Goal: Task Accomplishment & Management: Use online tool/utility

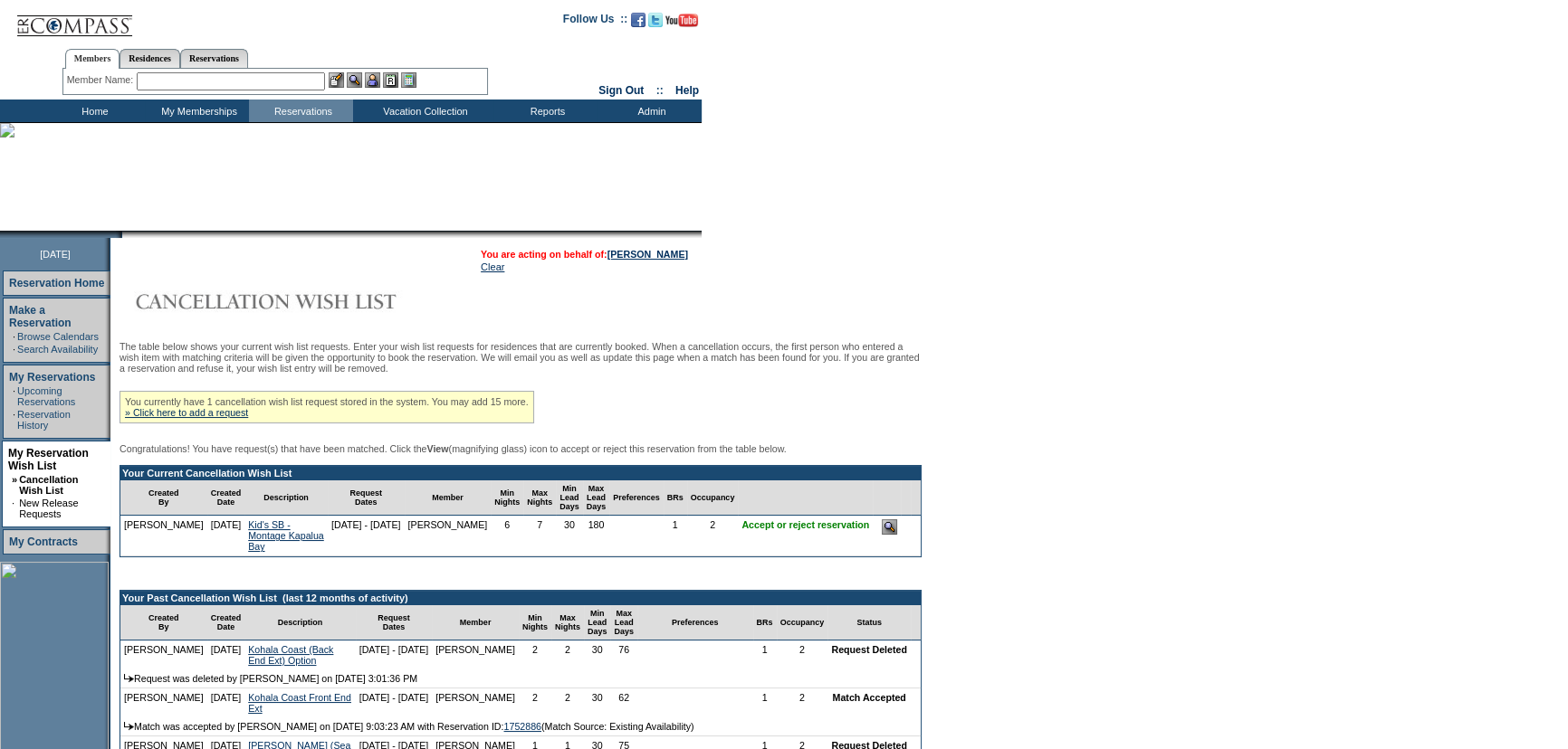
click at [1038, 286] on form "Follow Us ::" at bounding box center [784, 703] width 1568 height 1407
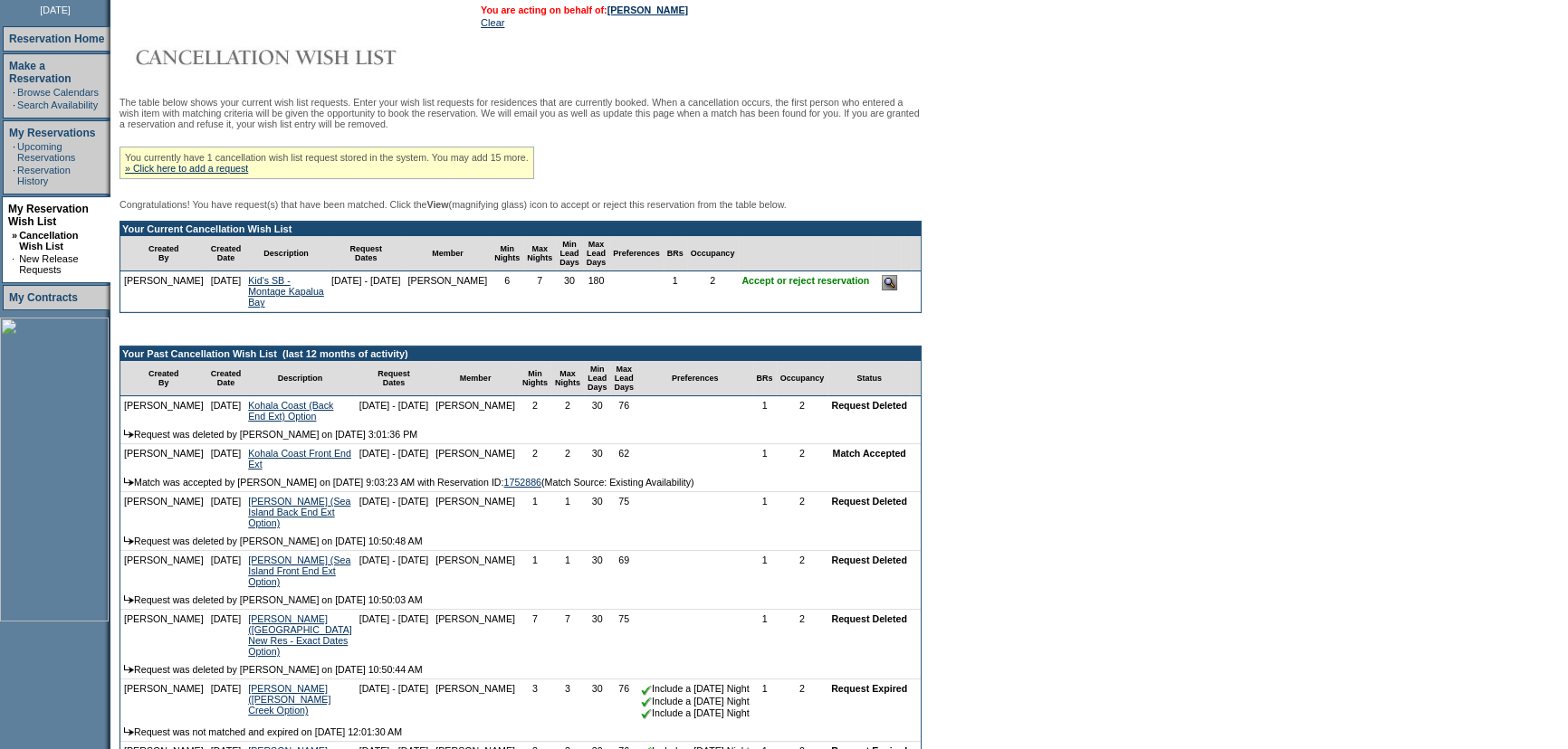
scroll to position [246, 0]
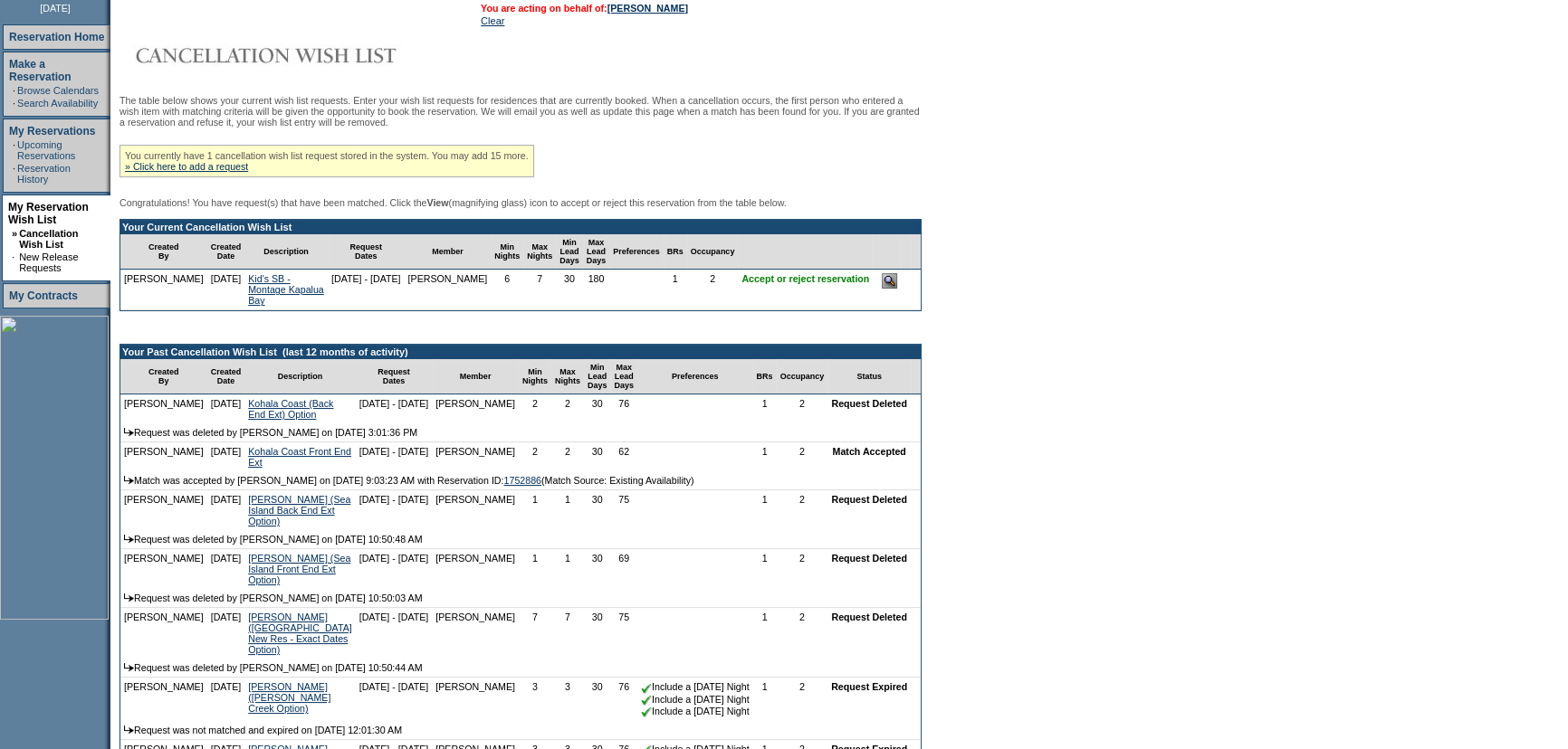
click at [1038, 263] on form "Follow Us ::" at bounding box center [784, 457] width 1568 height 1407
click at [1075, 121] on form "Follow Us ::" at bounding box center [784, 457] width 1568 height 1407
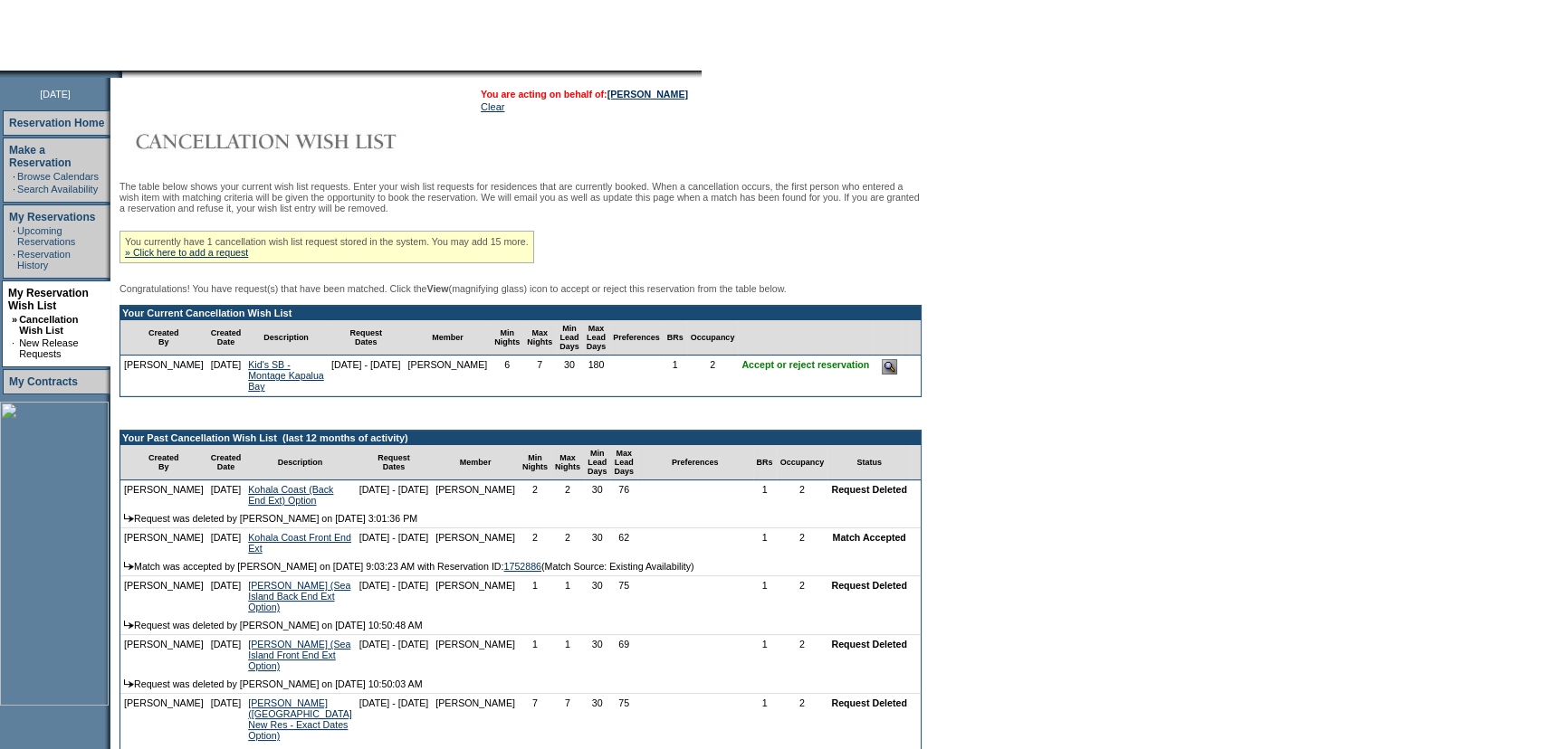
scroll to position [0, 0]
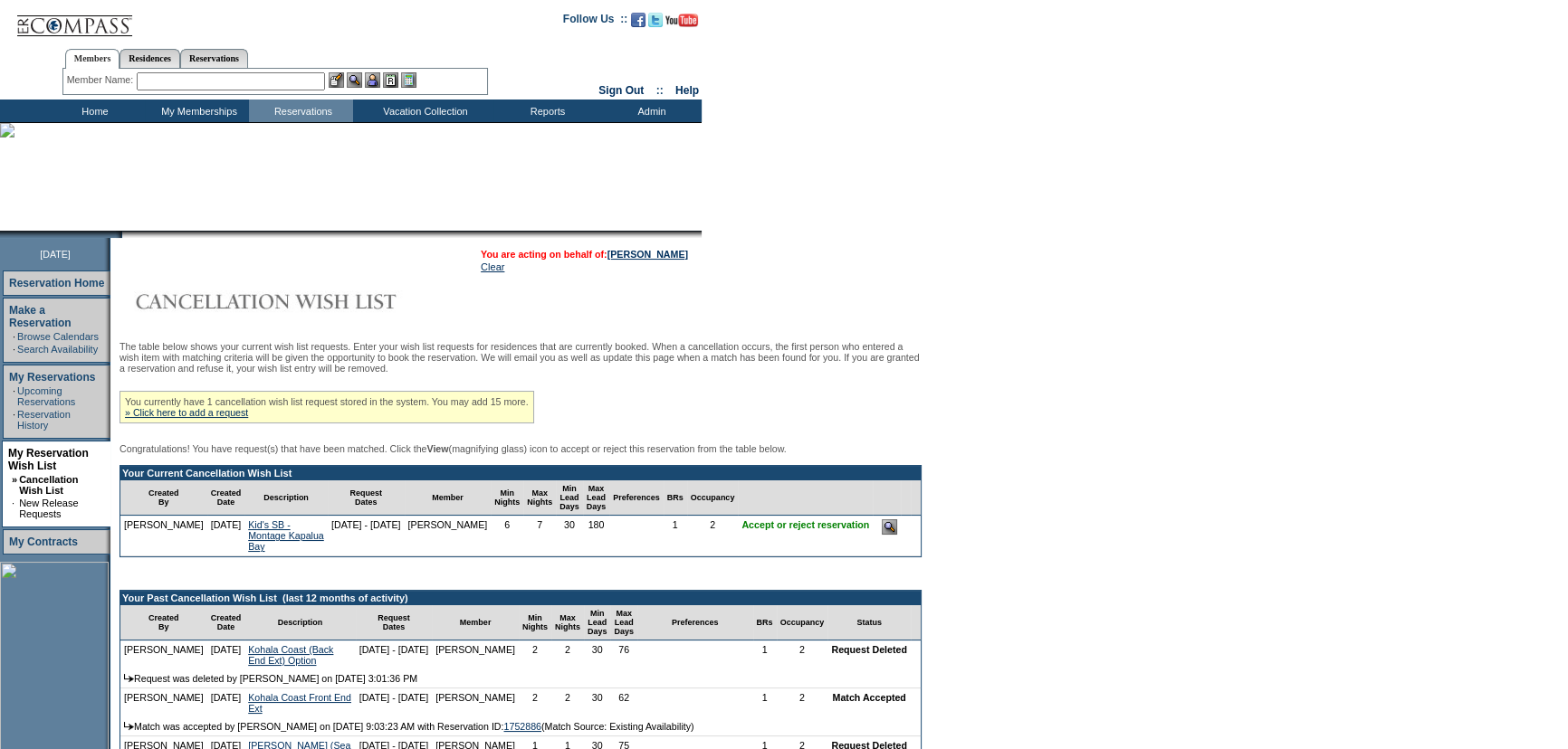
click at [960, 312] on form "Follow Us ::" at bounding box center [784, 703] width 1568 height 1407
drag, startPoint x: 1183, startPoint y: 298, endPoint x: 703, endPoint y: 324, distance: 480.7
click at [1181, 298] on form "Follow Us ::" at bounding box center [784, 703] width 1568 height 1407
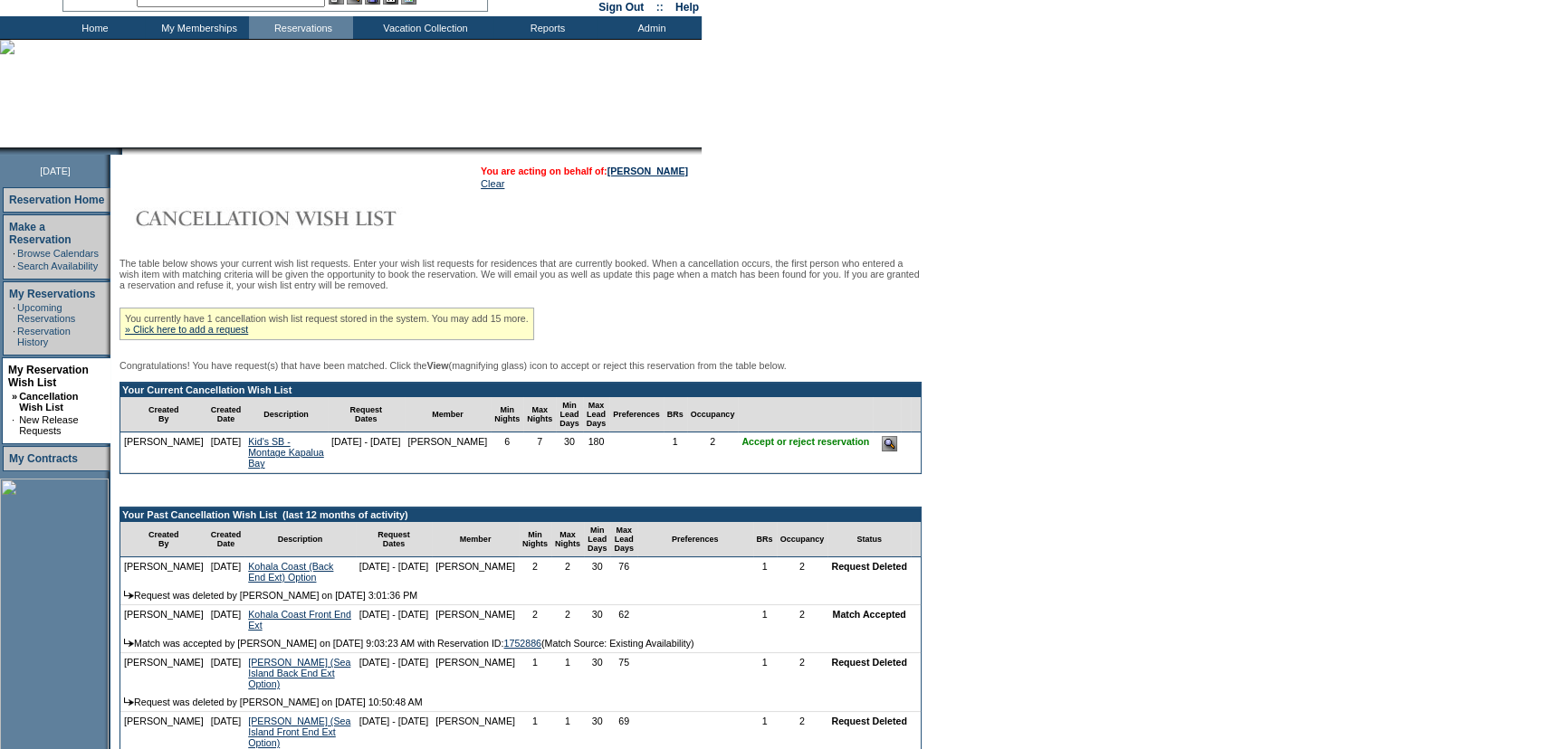
scroll to position [164, 0]
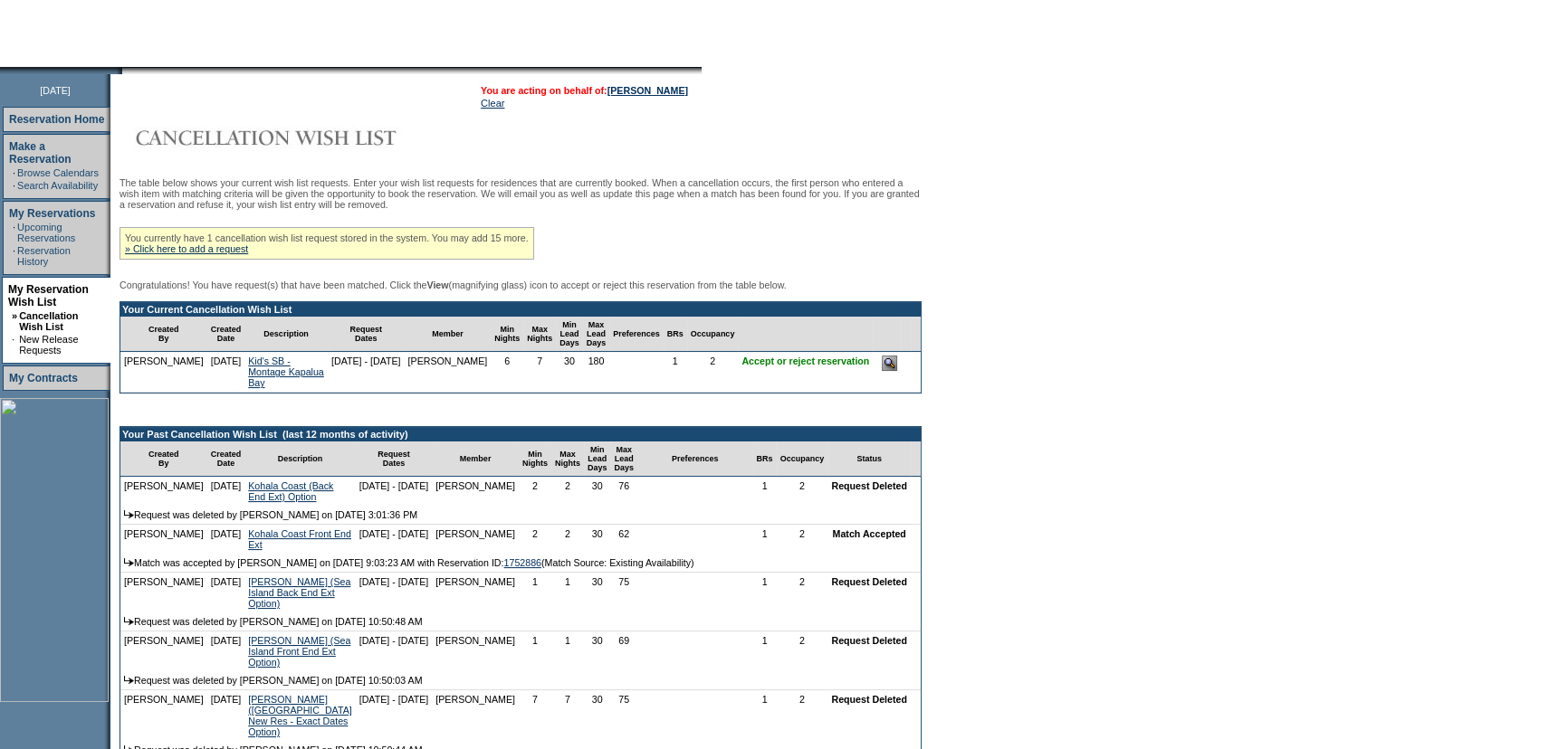
click at [882, 371] on input "image" at bounding box center [890, 363] width 15 height 15
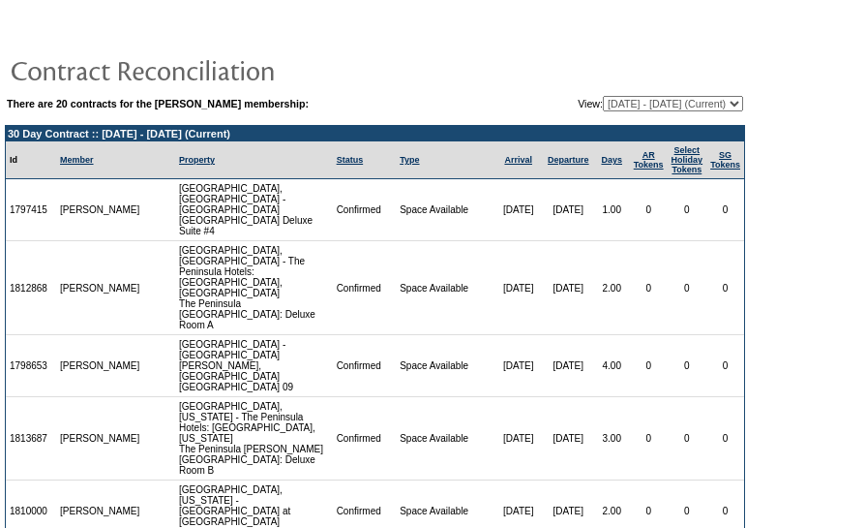
scroll to position [135, 0]
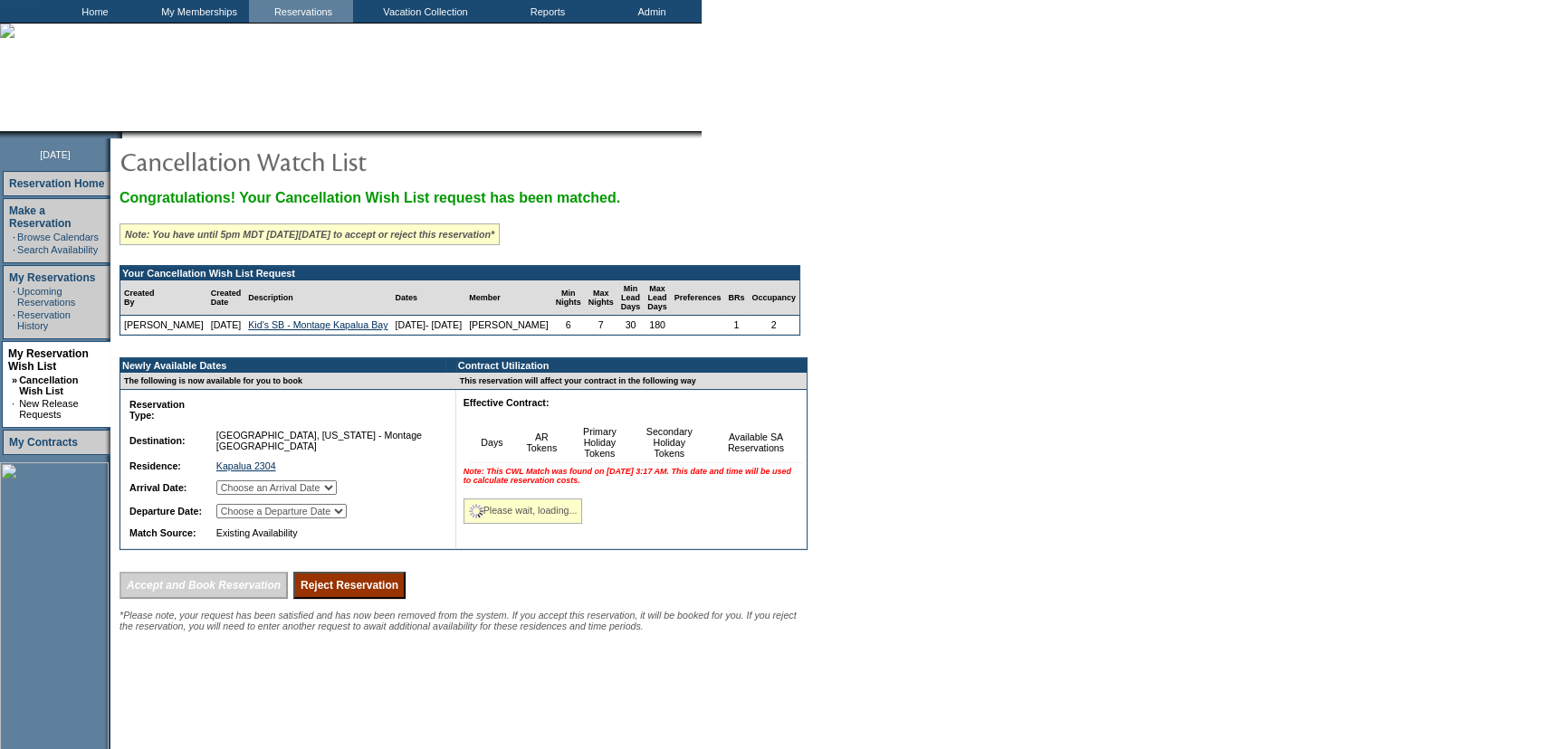
scroll to position [237, 0]
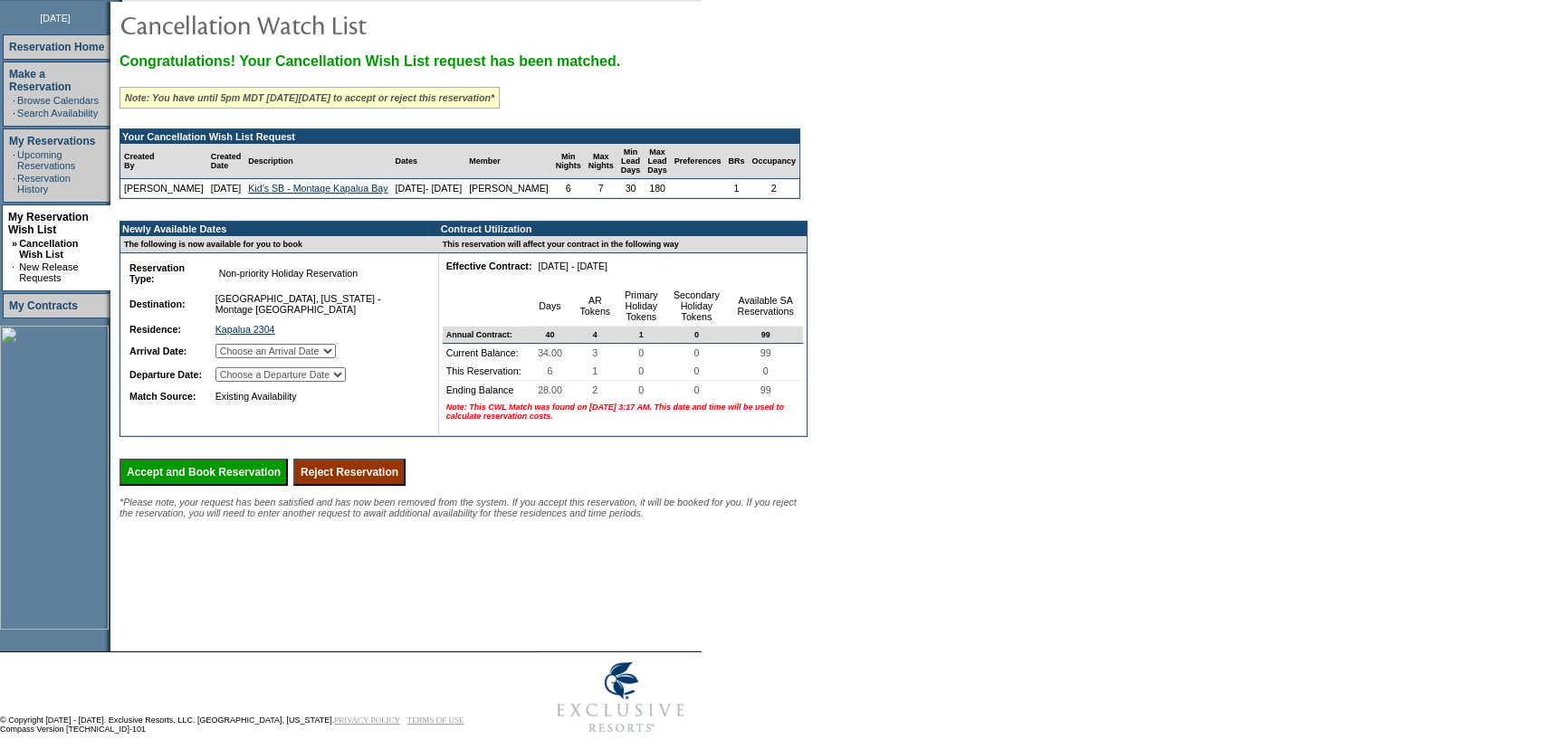
click at [336, 358] on select "Choose an Arrival Date [DATE] [DATE] [DATE] [DATE] [DATE] [DATE]" at bounding box center [275, 351] width 121 height 14
select select "[DATE]"
click at [238, 358] on select "Choose an Arrival Date [DATE] [DATE] [DATE] [DATE] [DATE] [DATE]" at bounding box center [275, 351] width 121 height 14
click at [310, 382] on select "Choose a Departure Date [DATE] [DATE] [DATE] [DATE] [DATE] [DATE]" at bounding box center [280, 374] width 130 height 14
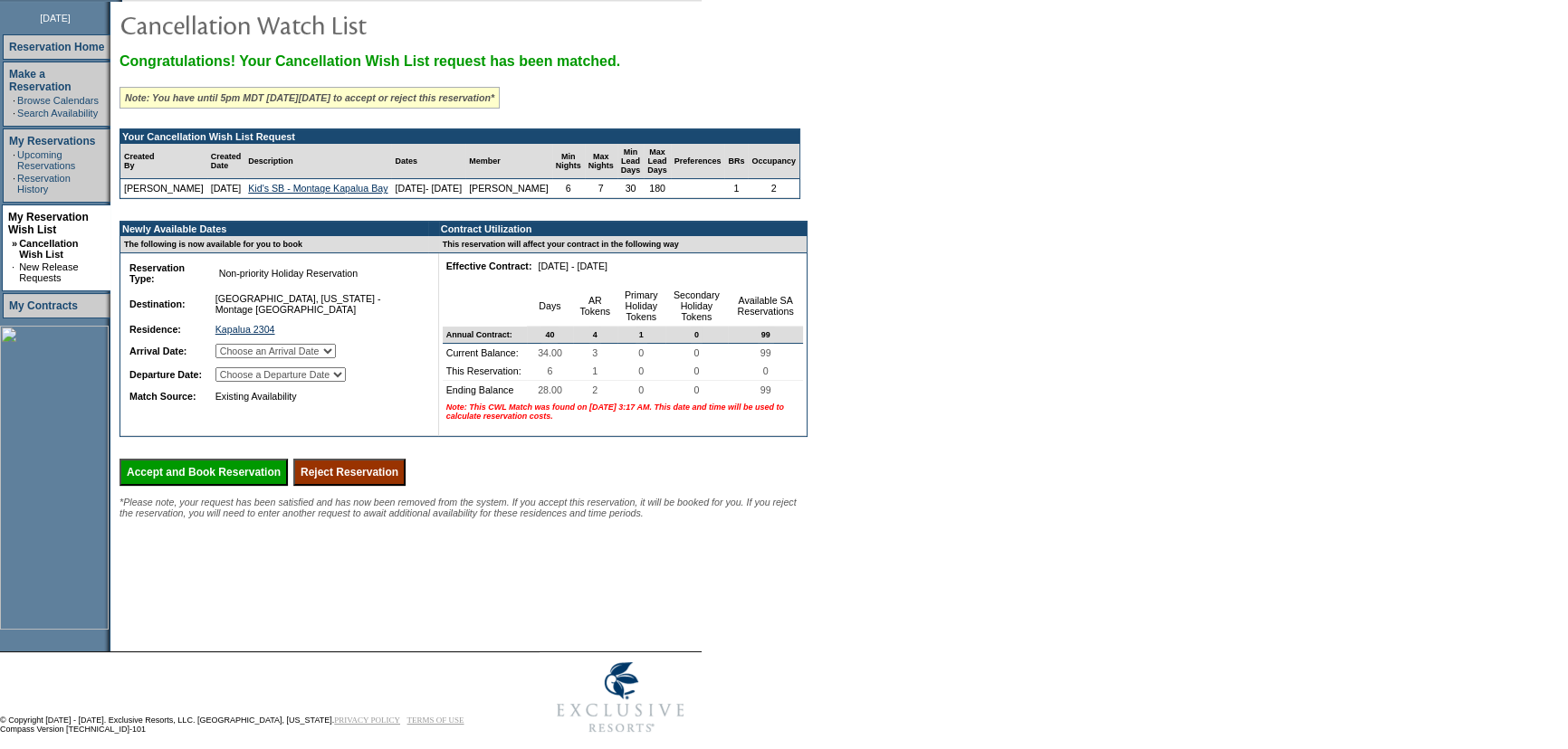
click at [310, 382] on select "Choose a Departure Date [DATE] [DATE] [DATE] [DATE] [DATE] [DATE]" at bounding box center [280, 374] width 130 height 14
select select "[DATE]"
click at [240, 382] on select "Choose a Departure Date [DATE] [DATE] [DATE] [DATE] [DATE] [DATE]" at bounding box center [280, 374] width 130 height 14
click at [1179, 405] on form "Follow Us ::" at bounding box center [784, 252] width 1568 height 979
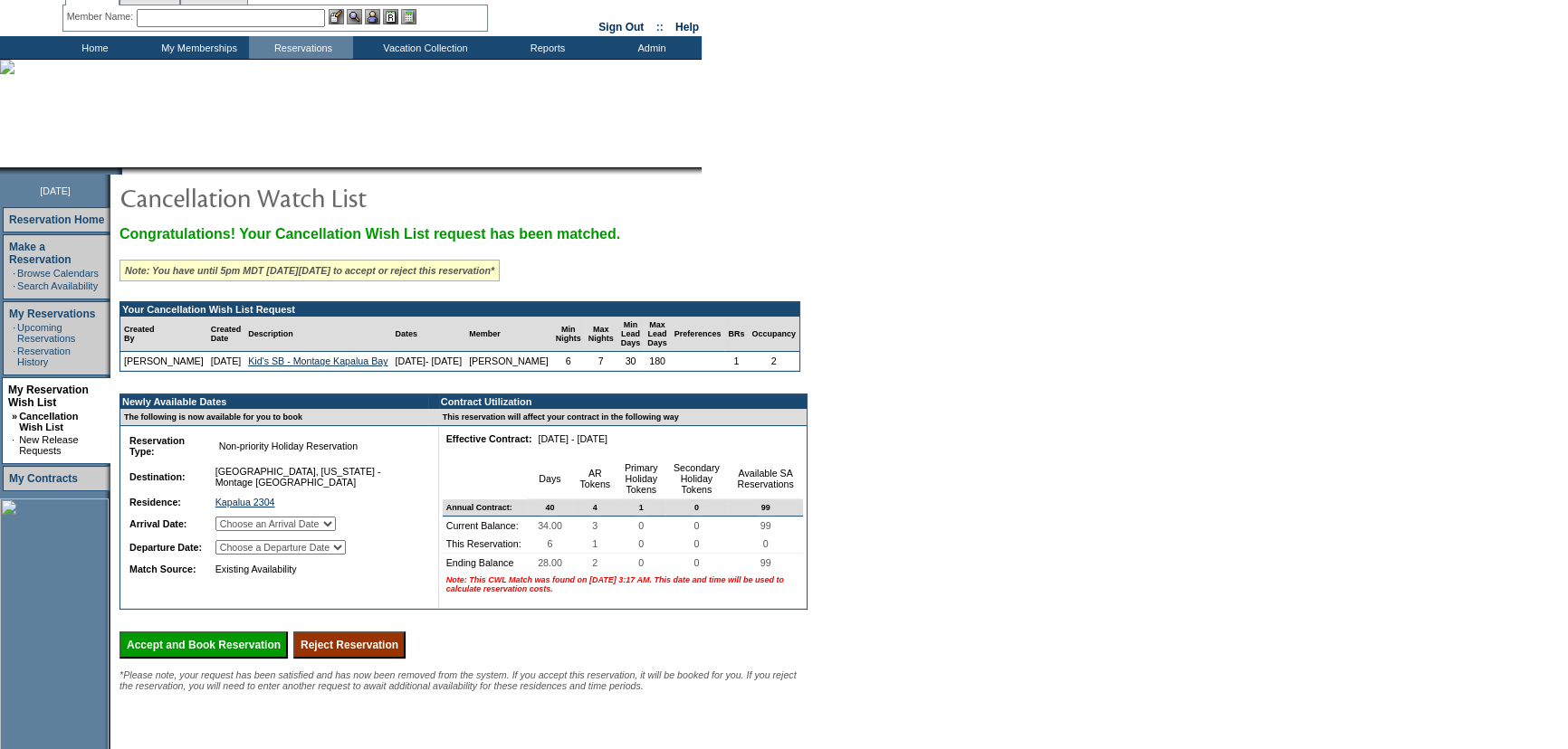
scroll to position [0, 0]
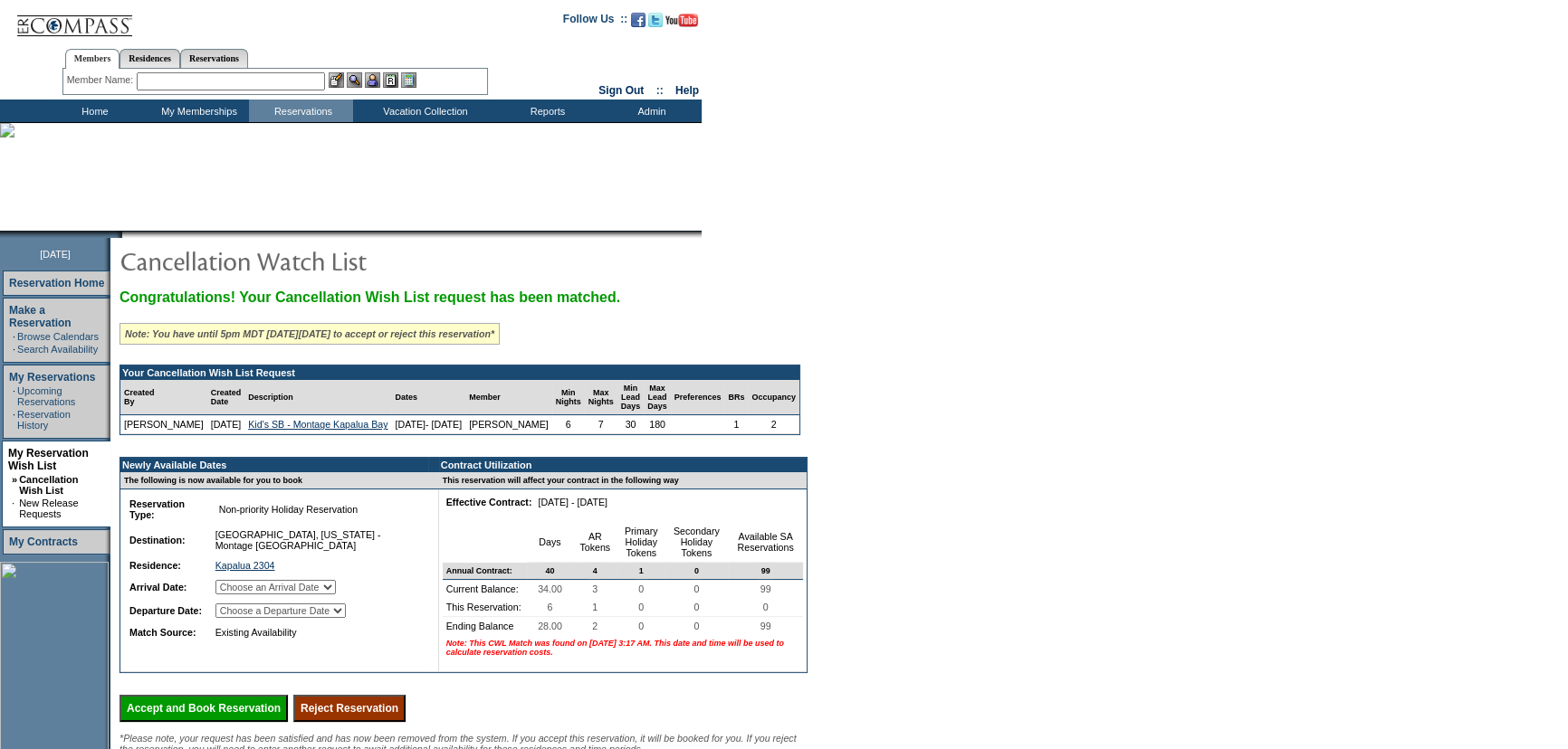
click at [94, 108] on td "Home" at bounding box center [93, 110] width 104 height 22
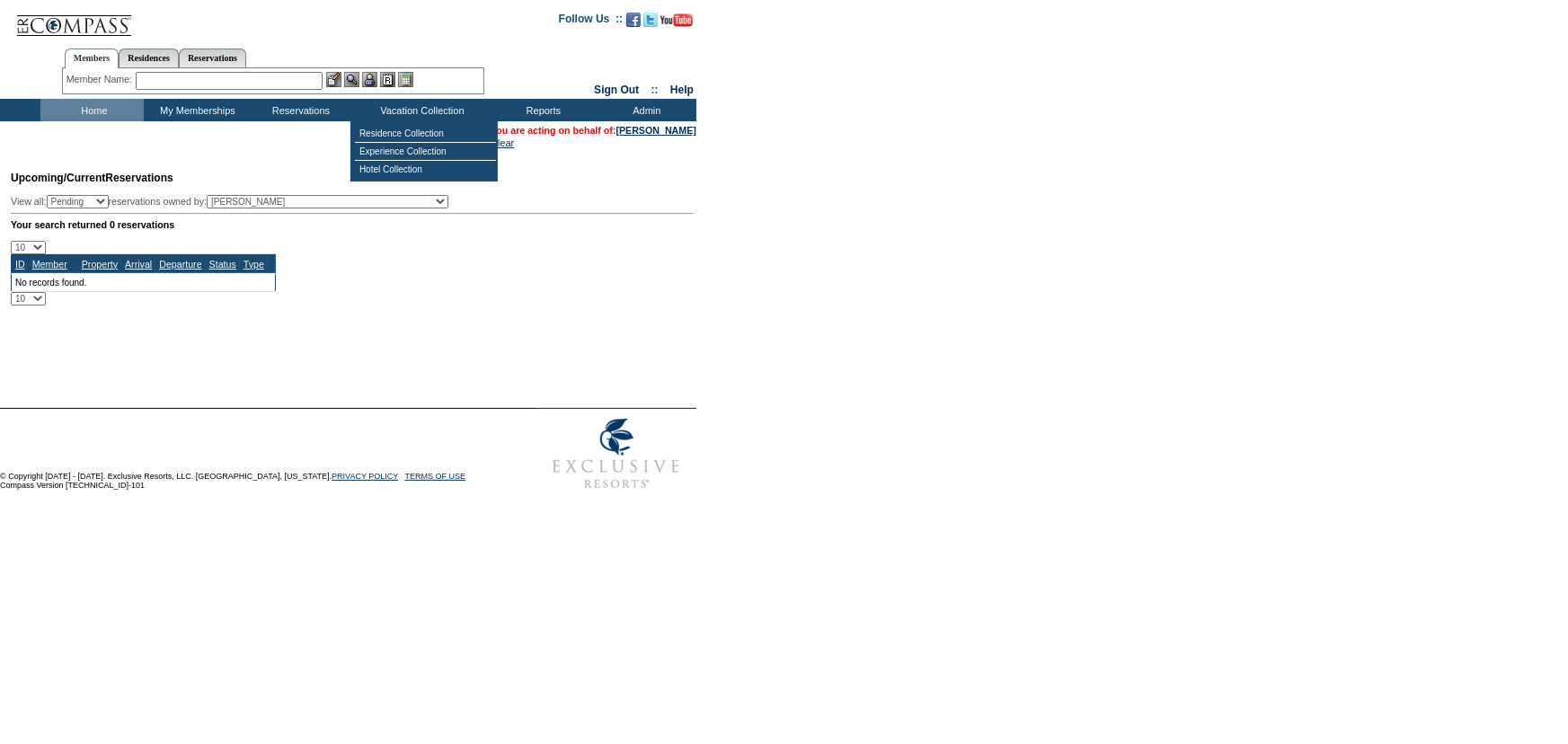
click at [1195, 201] on form "Follow Us ::" at bounding box center [784, 249] width 1568 height 499
click at [1065, 217] on form "Follow Us ::" at bounding box center [784, 249] width 1568 height 499
click at [1000, 395] on div at bounding box center [784, 385] width 1568 height 45
click at [1074, 242] on form "Follow Us ::" at bounding box center [784, 249] width 1568 height 499
click at [1172, 499] on html "Follow Us ::" at bounding box center [784, 249] width 1568 height 499
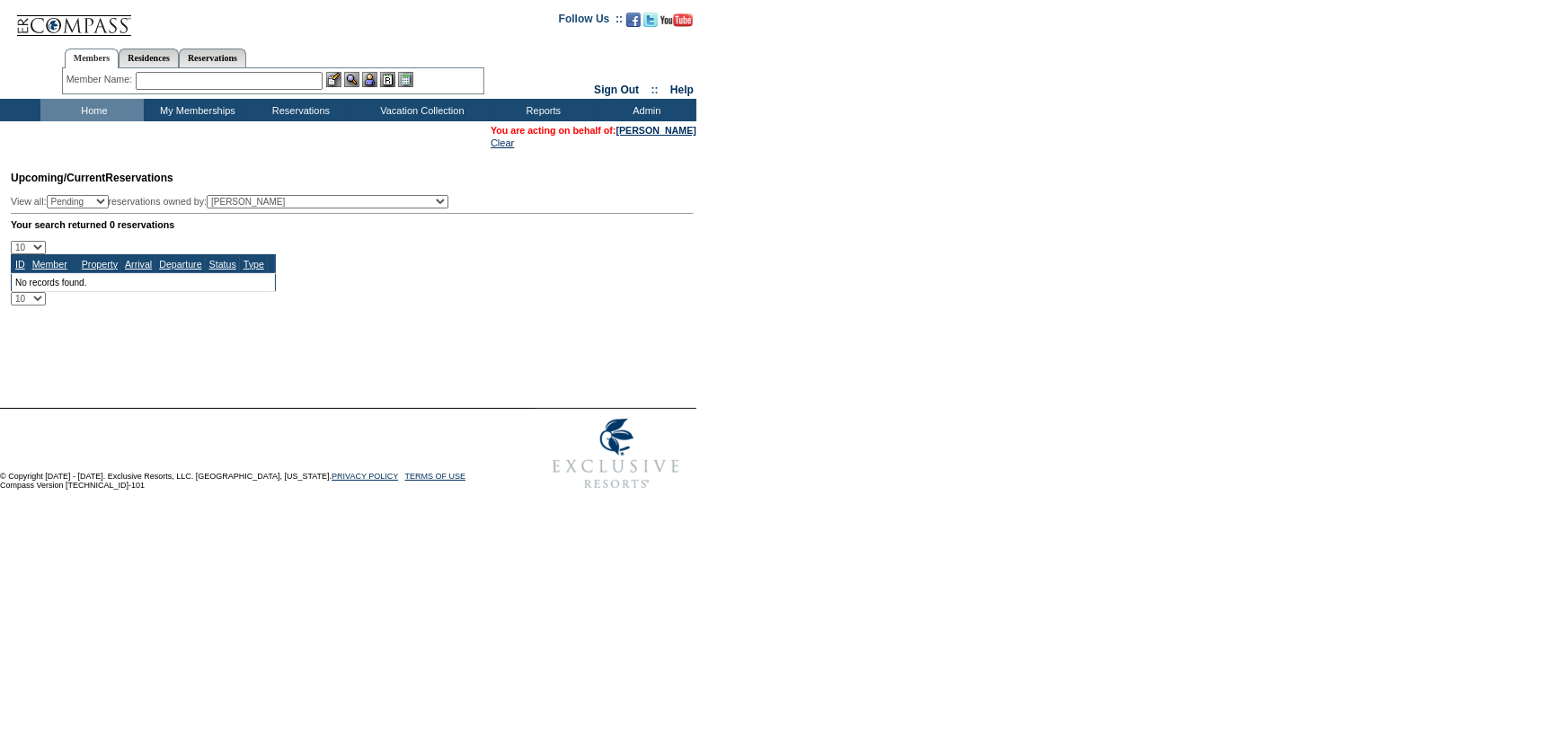
click at [943, 378] on div at bounding box center [784, 385] width 1568 height 45
click at [87, 99] on td "Home" at bounding box center [92, 110] width 103 height 22
